Goal: Information Seeking & Learning: Find specific fact

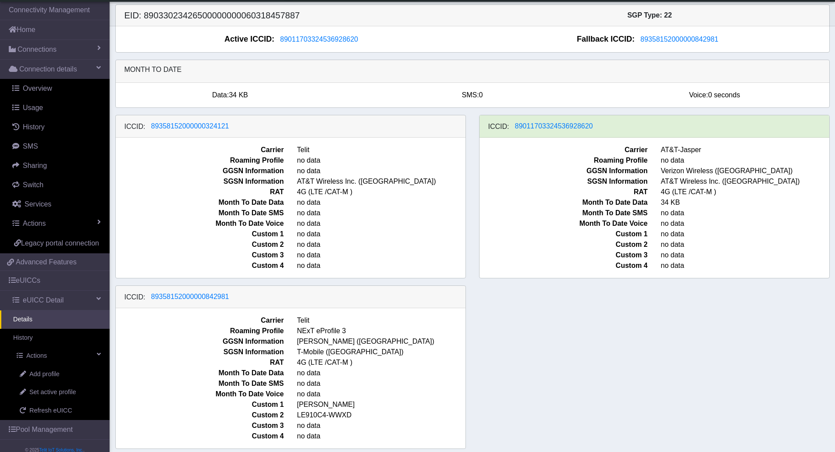
scroll to position [5, 0]
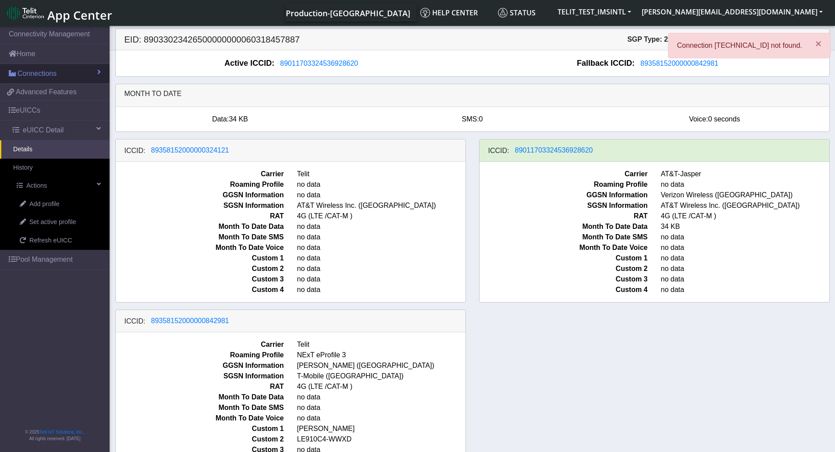
click at [31, 74] on span "Connections" at bounding box center [37, 73] width 39 height 11
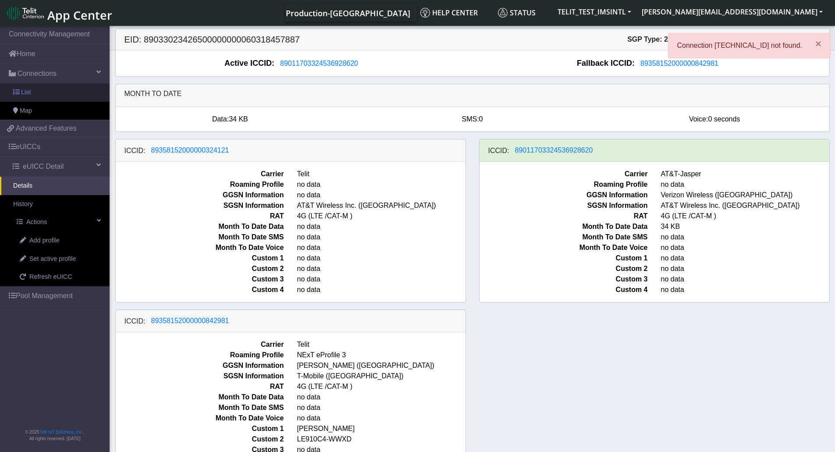
click at [37, 92] on link "List" at bounding box center [55, 92] width 110 height 18
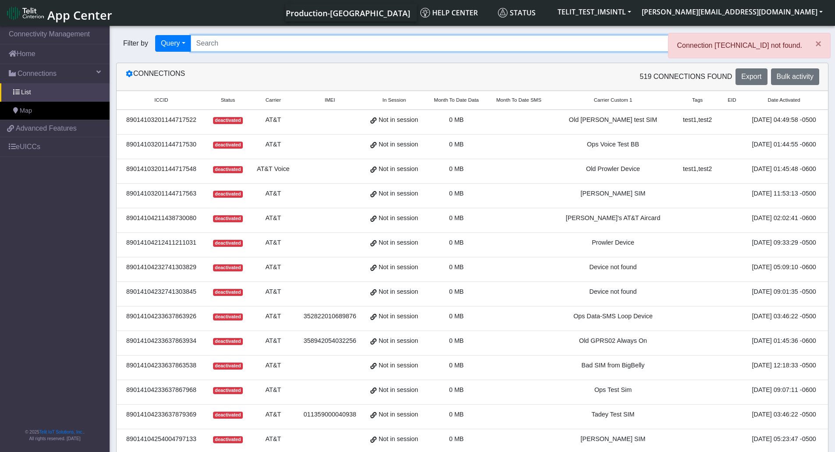
click at [323, 44] on input "Search..." at bounding box center [454, 43] width 527 height 17
paste input "89358152000000324089"
type input "89358152000000324089"
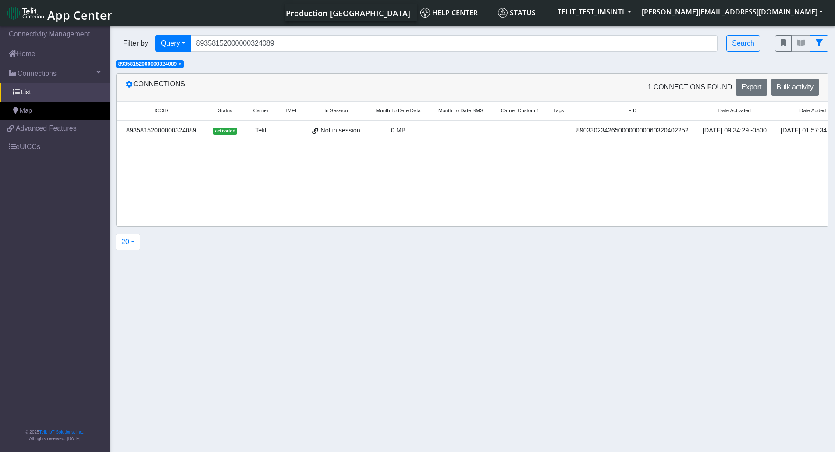
click at [188, 129] on div "89358152000000324089" at bounding box center [161, 131] width 79 height 10
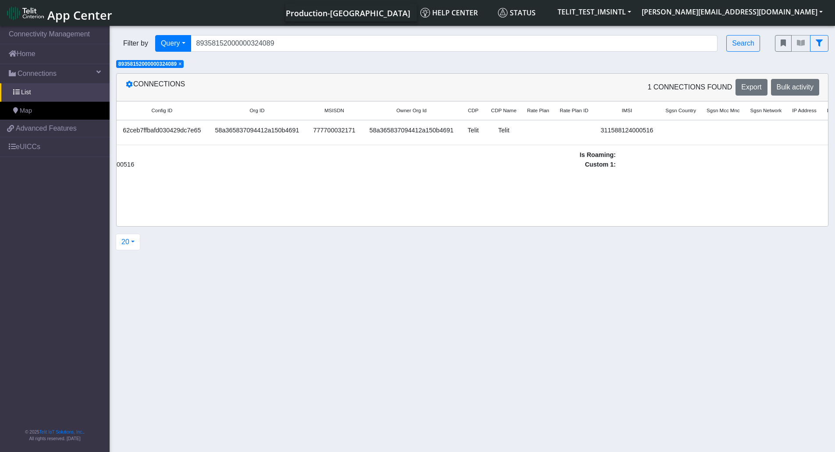
scroll to position [0, 884]
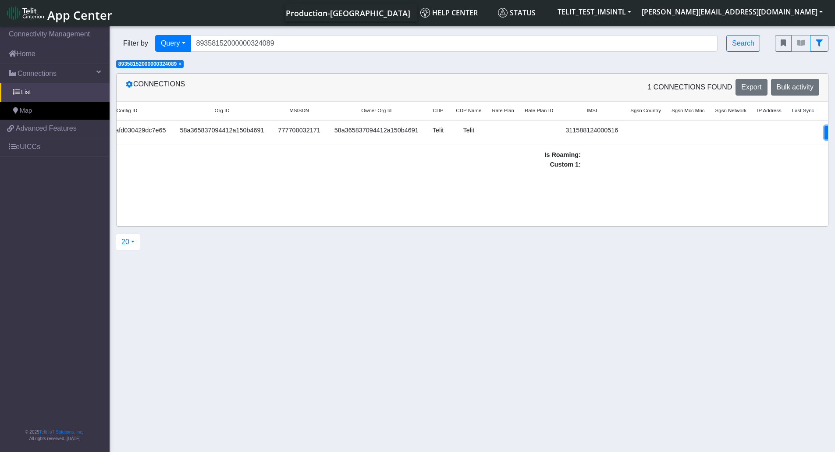
click at [824, 136] on link "Detail" at bounding box center [836, 133] width 24 height 14
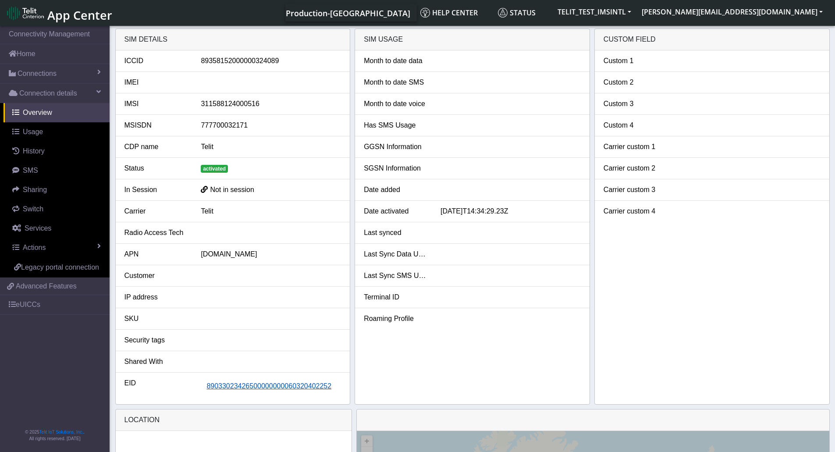
click at [292, 386] on span "89033023426500000000060320402252" at bounding box center [268, 385] width 125 height 7
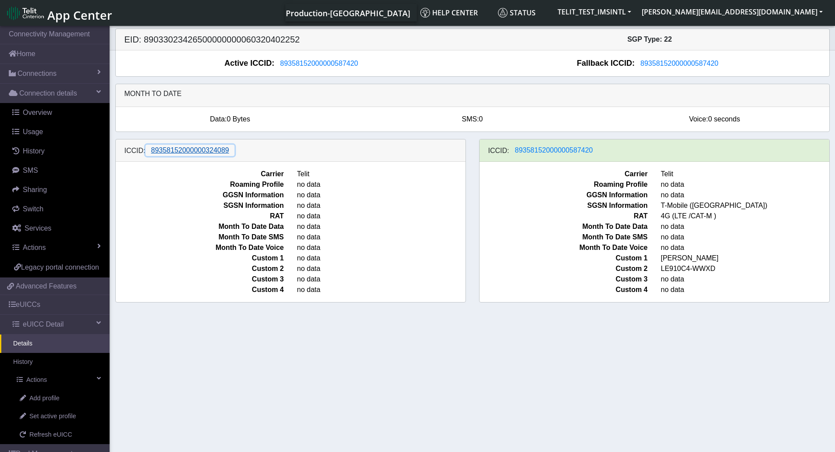
click at [177, 151] on span "89358152000000324089" at bounding box center [190, 149] width 78 height 7
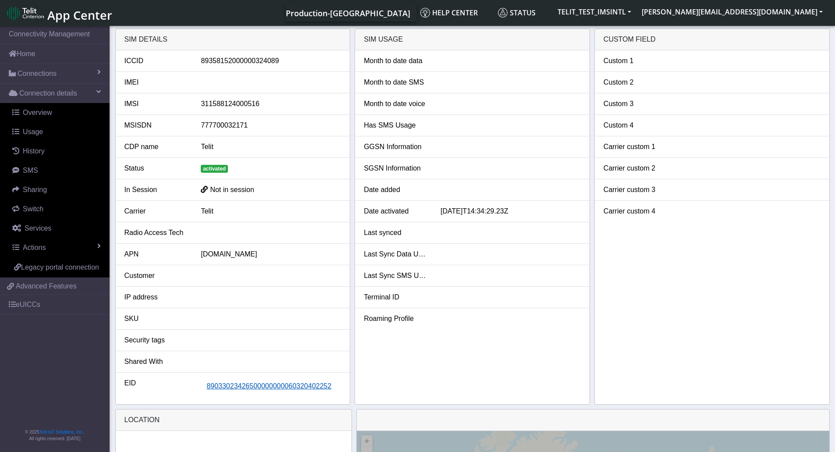
click at [248, 388] on span "89033023426500000000060320402252" at bounding box center [268, 385] width 125 height 7
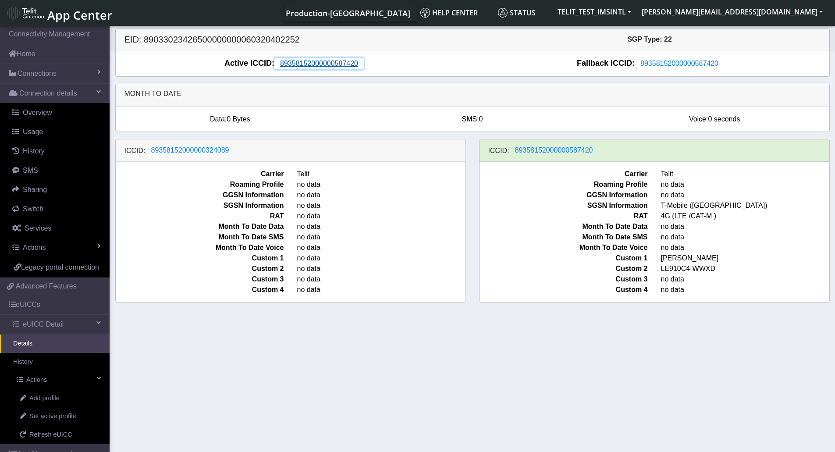
click at [337, 66] on span "89358152000000587420" at bounding box center [319, 63] width 78 height 7
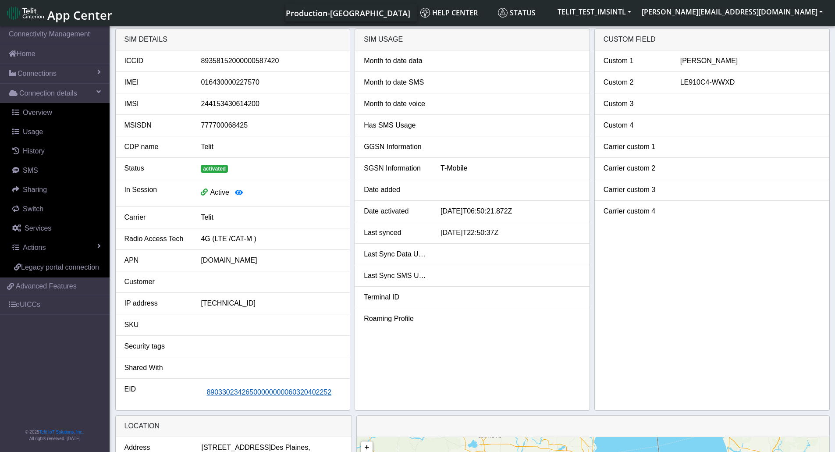
click at [257, 394] on span "89033023426500000000060320402252" at bounding box center [268, 391] width 125 height 7
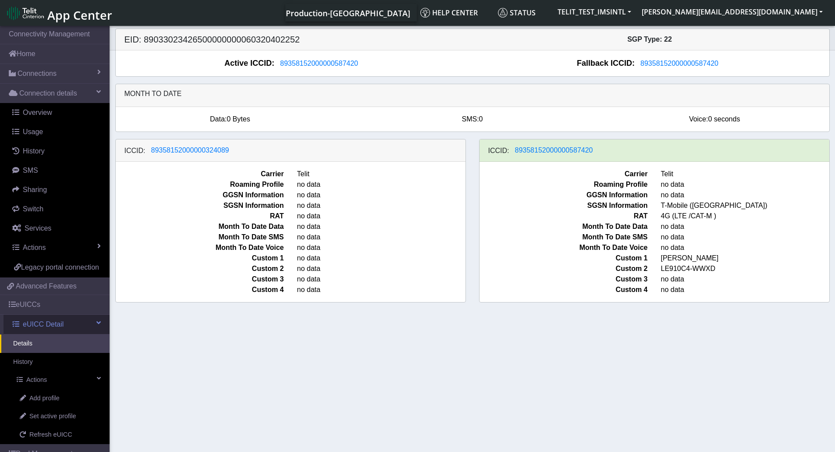
click at [55, 330] on span "eUICC Detail" at bounding box center [43, 324] width 41 height 11
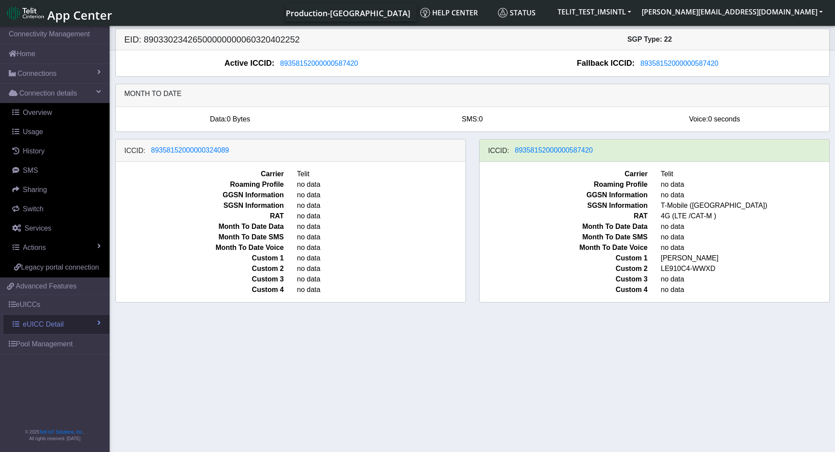
click at [55, 334] on link "eUICC Detail" at bounding box center [57, 324] width 106 height 19
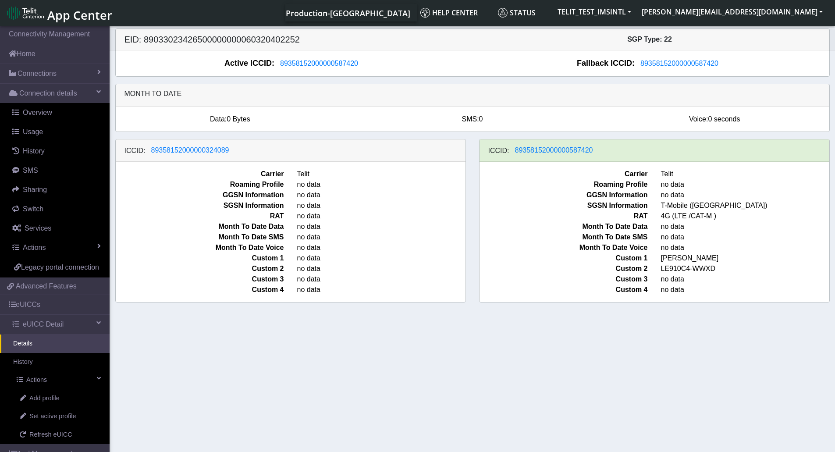
click at [41, 353] on link "Details" at bounding box center [55, 343] width 110 height 18
click at [36, 371] on link "History" at bounding box center [55, 362] width 110 height 18
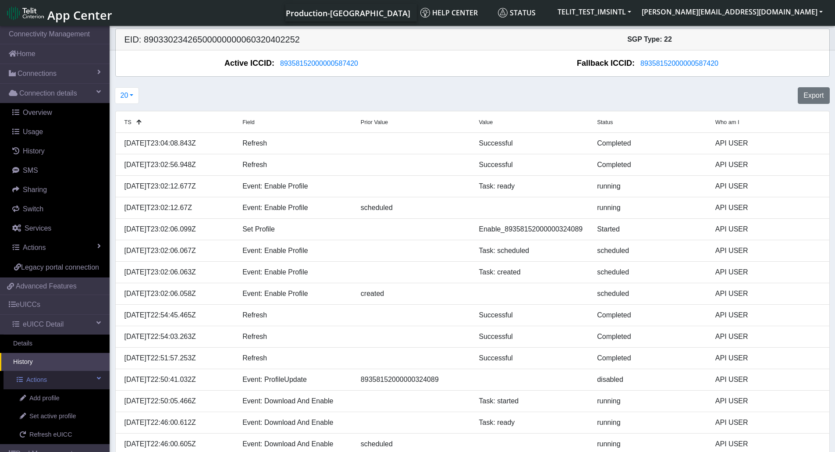
click at [39, 385] on span "Actions" at bounding box center [36, 380] width 21 height 10
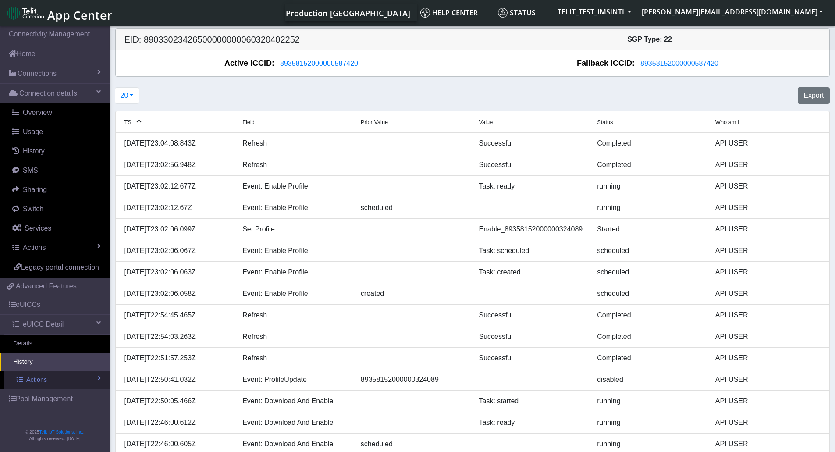
click at [39, 383] on span "Actions" at bounding box center [36, 380] width 21 height 10
